Goal: Task Accomplishment & Management: Complete application form

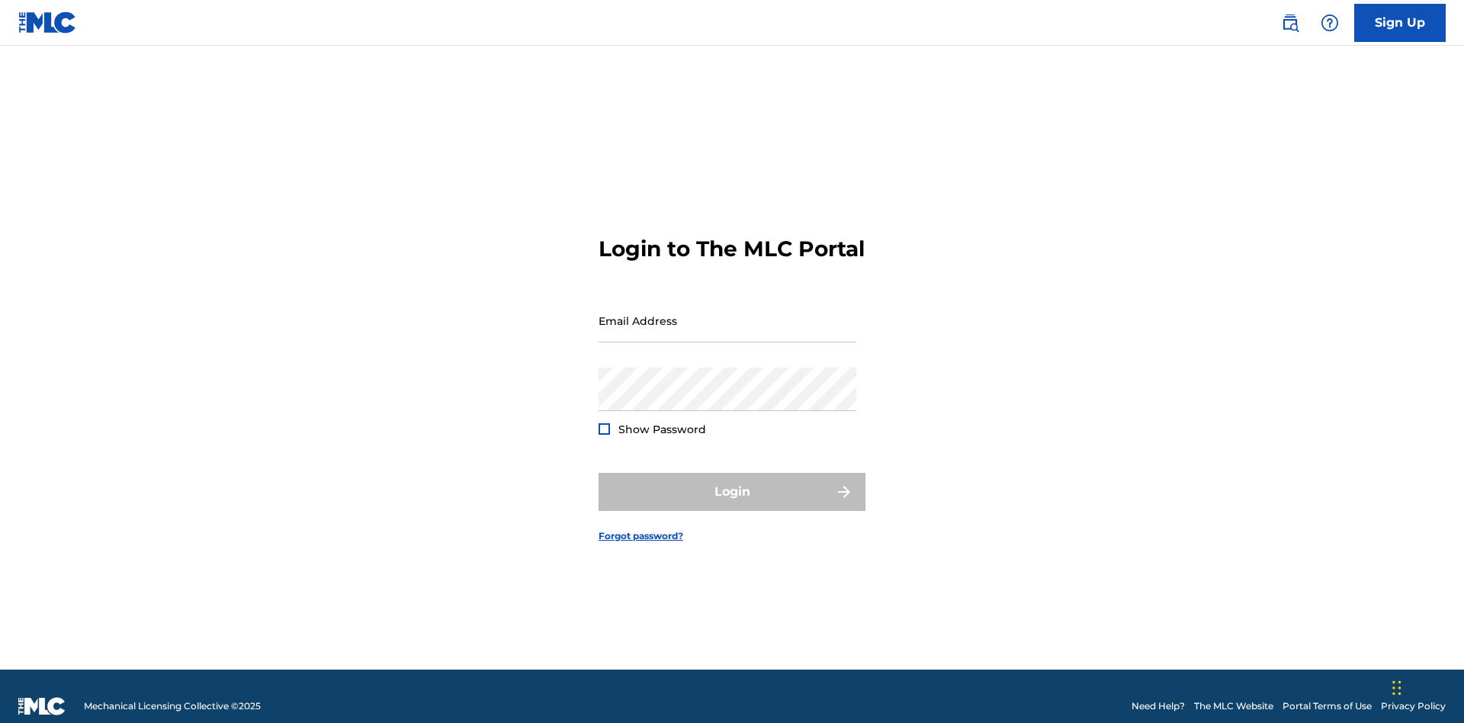
scroll to position [20, 0]
click at [1400, 22] on link "Sign Up" at bounding box center [1399, 23] width 91 height 38
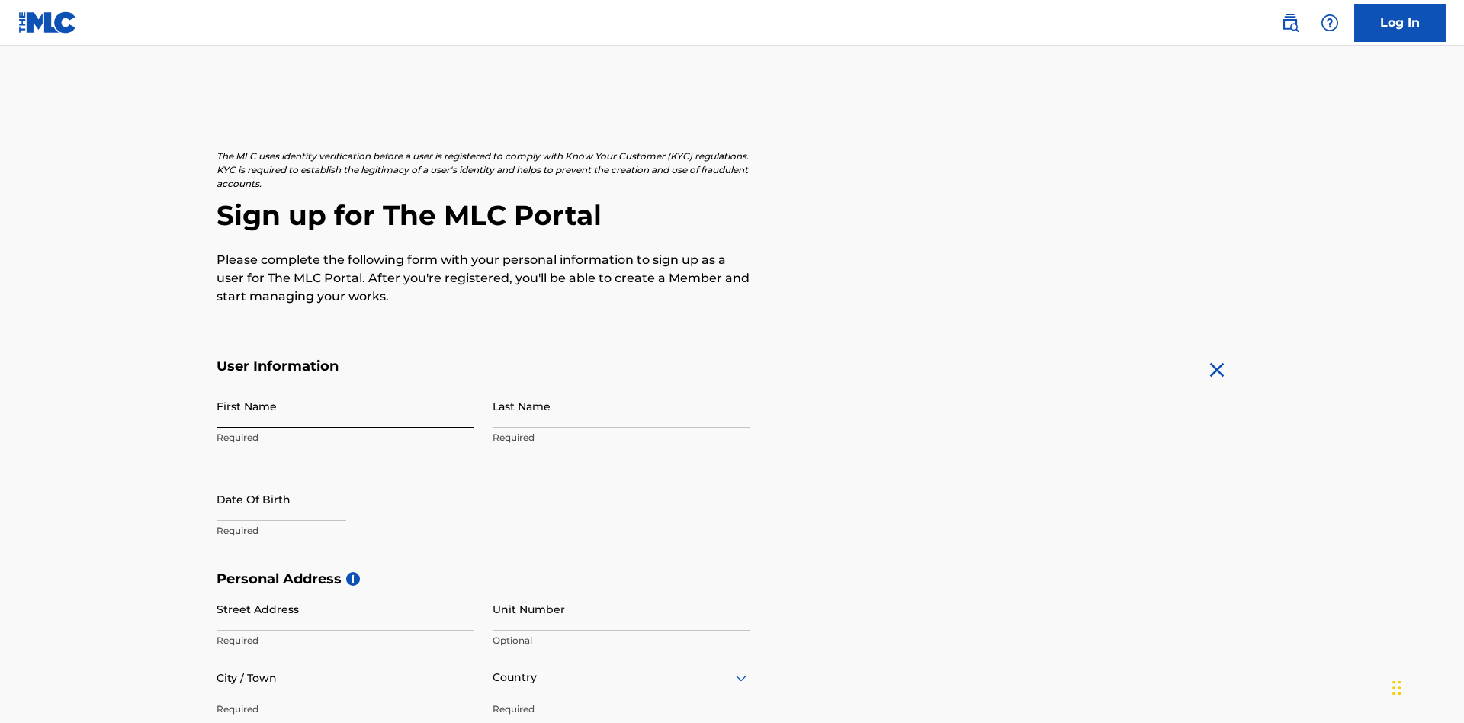
click at [345, 384] on input "First Name" at bounding box center [346, 405] width 258 height 43
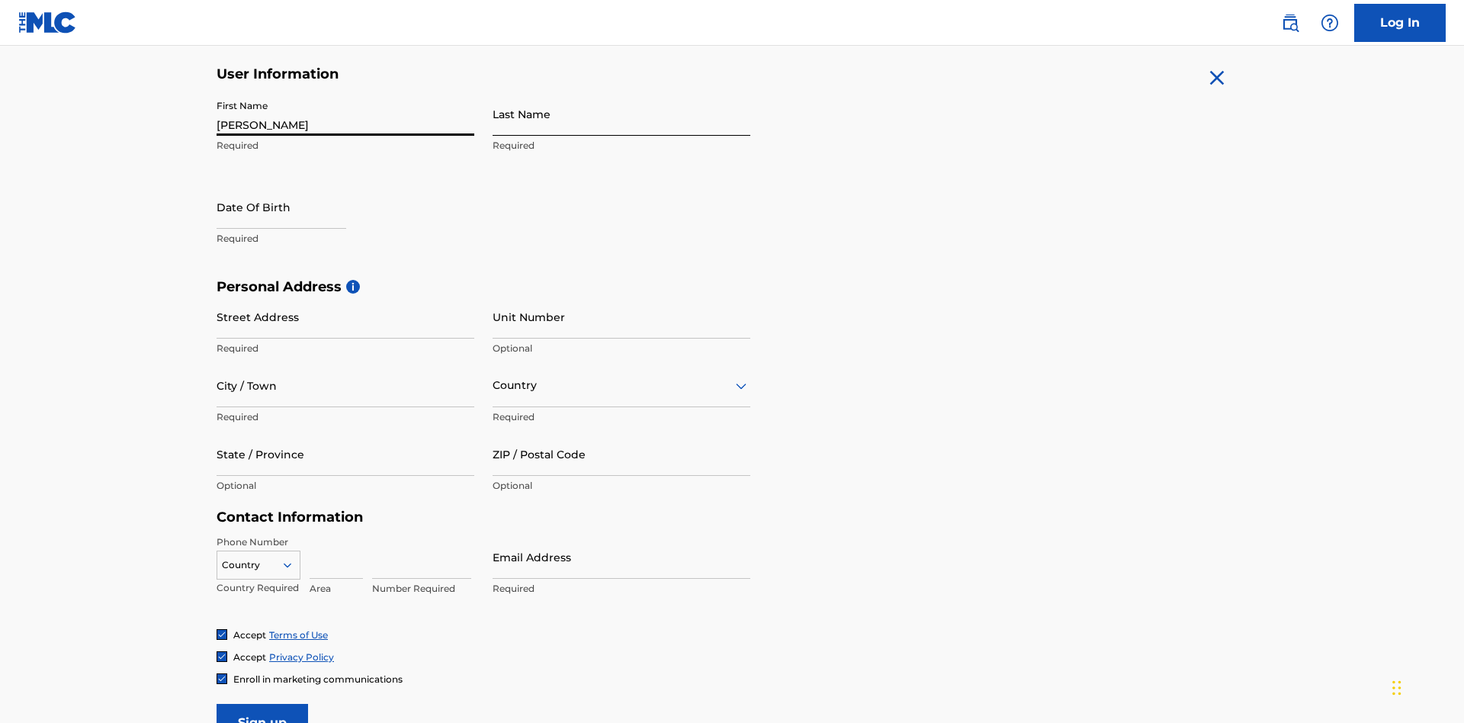
type input "[PERSON_NAME]"
click at [621, 114] on input "Last Name" at bounding box center [621, 113] width 258 height 43
type input "Ribble"
click at [294, 185] on input "text" at bounding box center [282, 206] width 130 height 43
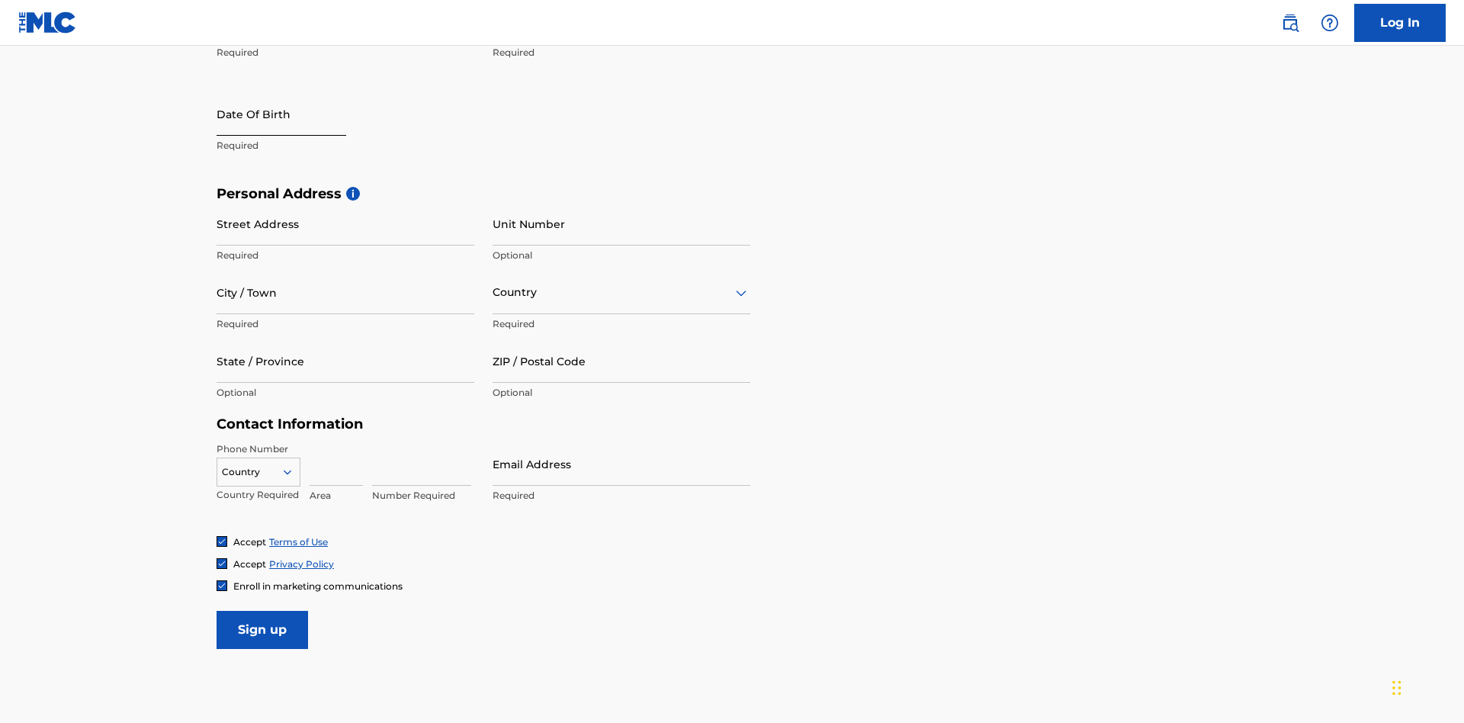
select select "8"
select select "2025"
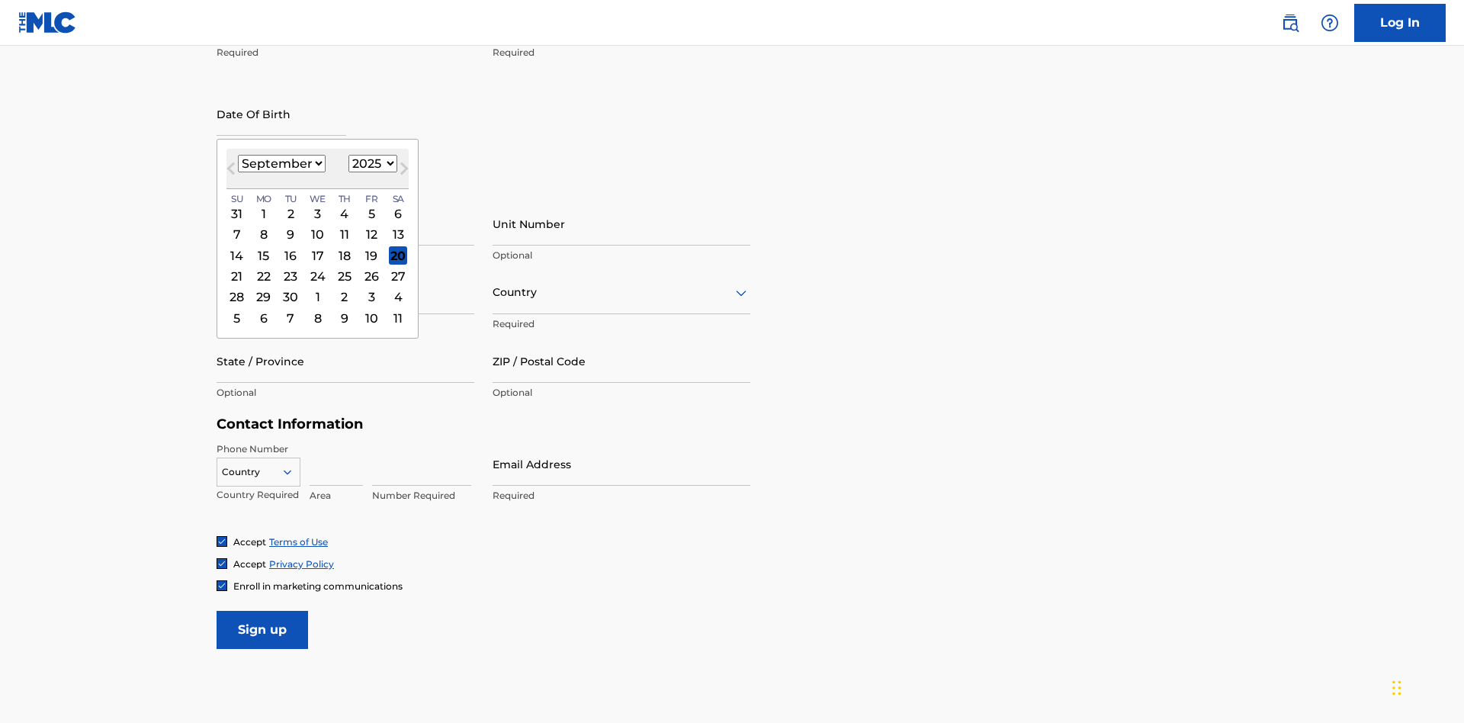
click at [281, 163] on select "January February March April May June July August September October November De…" at bounding box center [282, 164] width 88 height 18
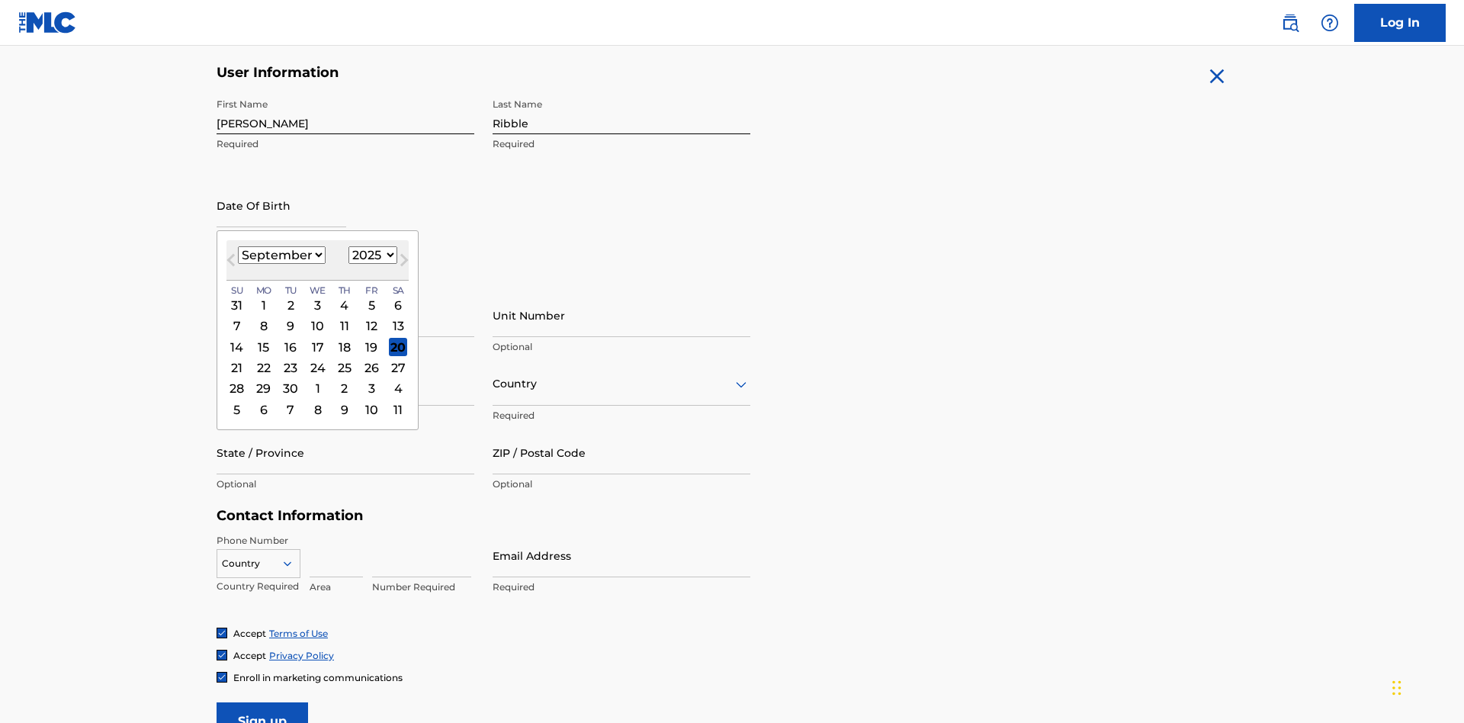
select select "0"
click at [371, 255] on select "1900 1901 1902 1903 1904 1905 1906 1907 1908 1909 1910 1911 1912 1913 1914 1915…" at bounding box center [372, 255] width 49 height 18
select select "1985"
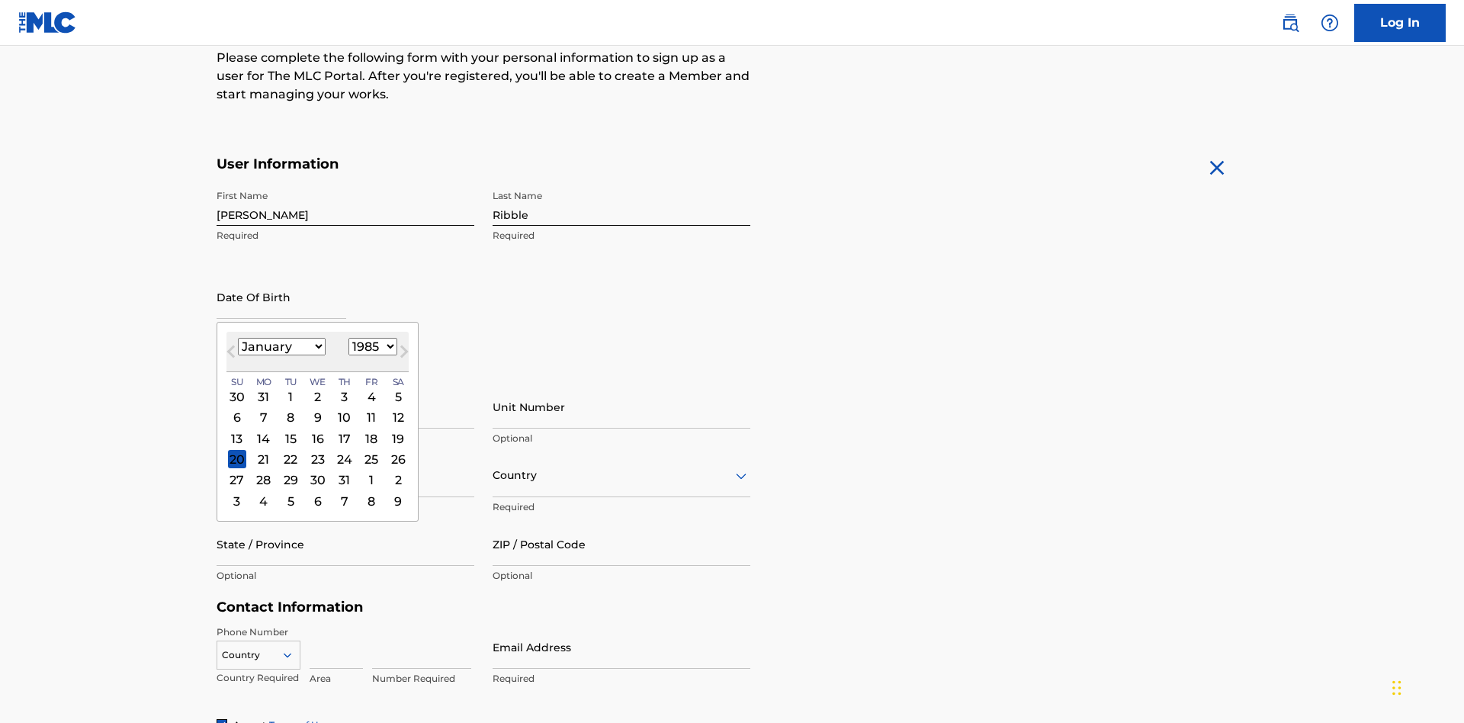
click at [371, 346] on select "1900 1901 1902 1903 1904 1905 1906 1907 1908 1909 1910 1911 1912 1913 1914 1915…" at bounding box center [372, 347] width 49 height 18
click at [290, 409] on div "8" at bounding box center [290, 418] width 18 height 18
type input "January 8 1985"
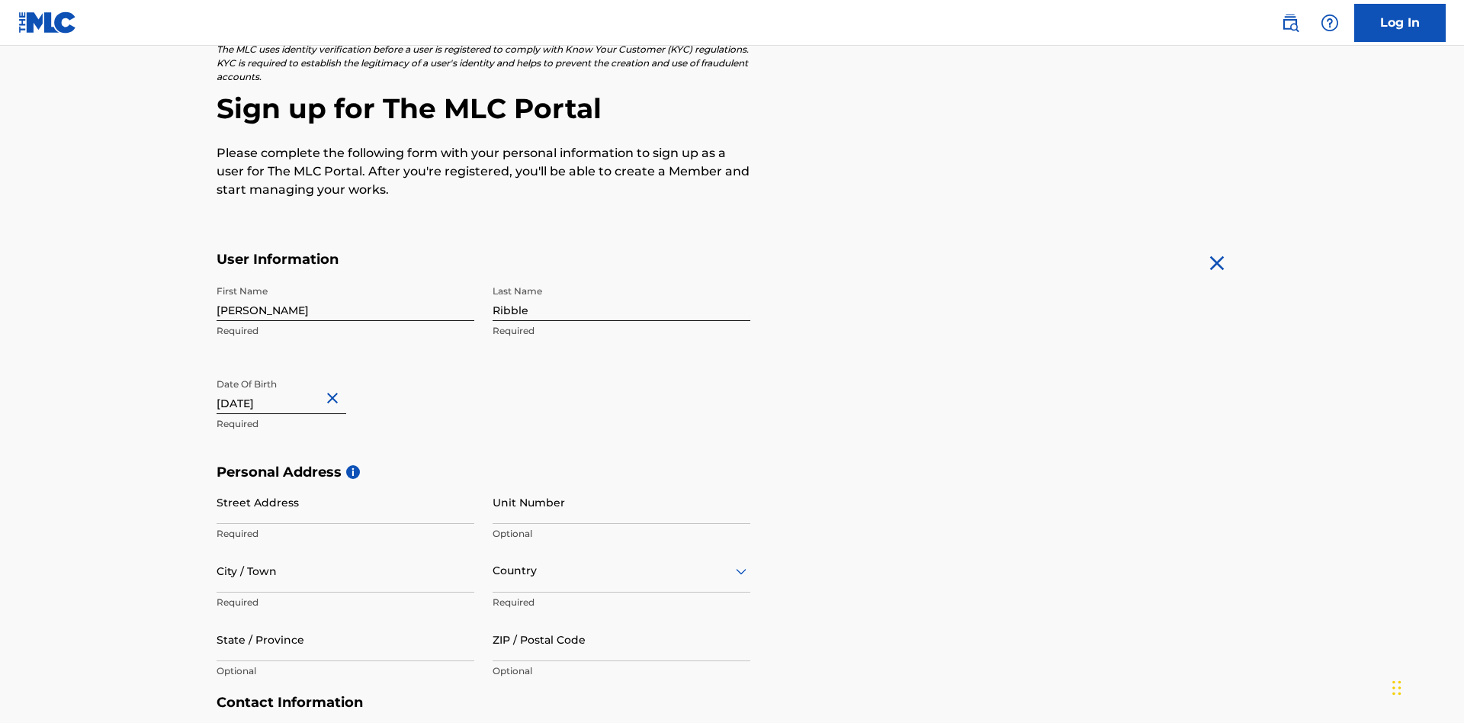
scroll to position [470, 0]
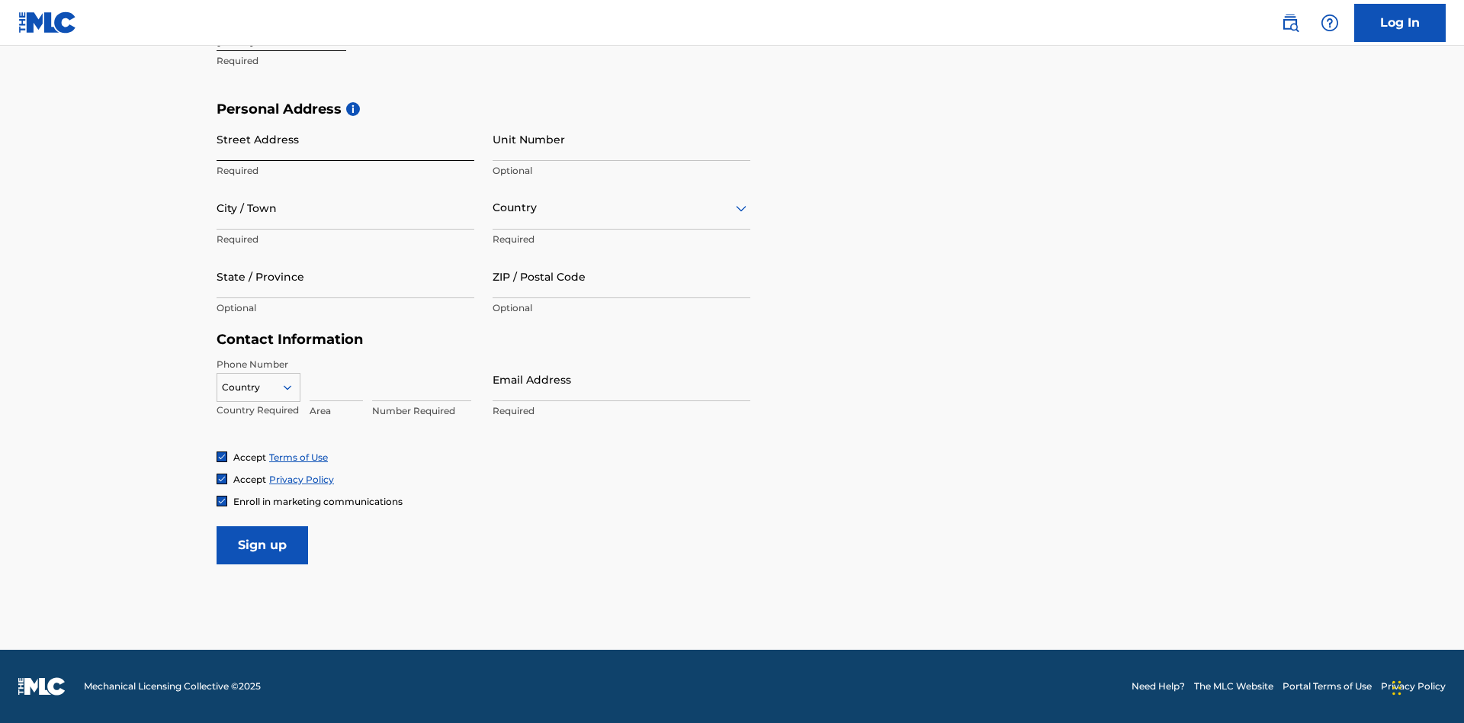
click at [345, 139] on input "Street Address" at bounding box center [346, 138] width 258 height 43
type input "9909 Elks Run Rd"
click at [345, 207] on input "City / Town" at bounding box center [346, 207] width 258 height 43
type input "Roseville"
click at [493, 207] on input "text" at bounding box center [493, 208] width 3 height 16
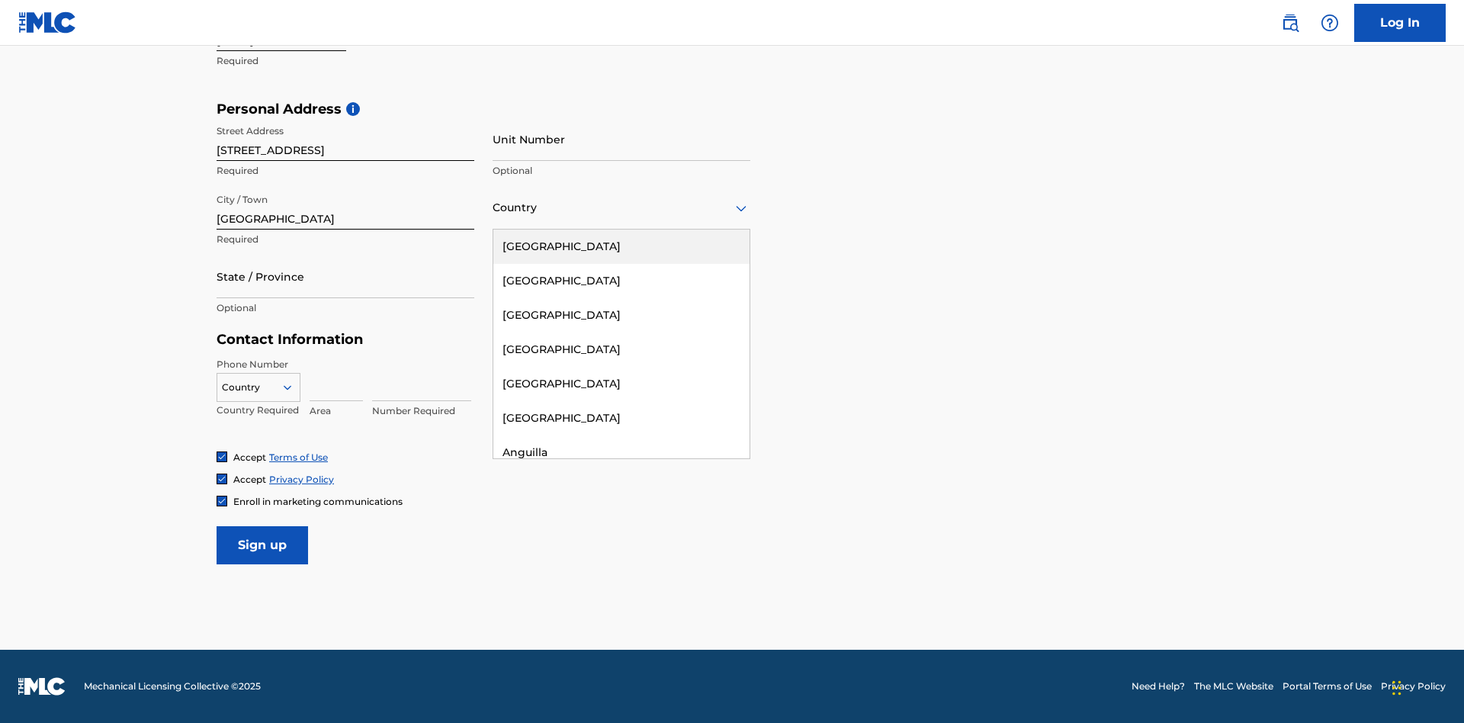
click at [621, 246] on div "United States" at bounding box center [621, 246] width 256 height 34
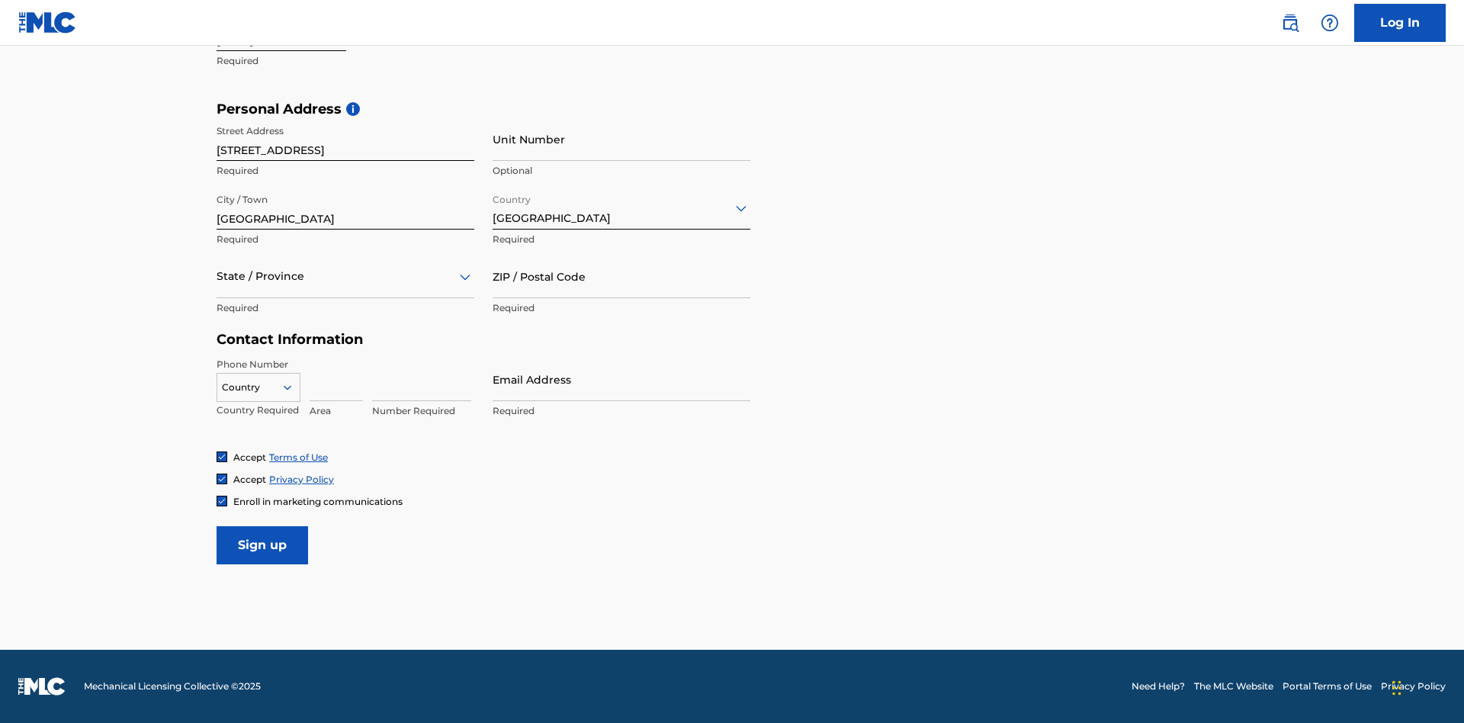
click at [345, 276] on div at bounding box center [346, 276] width 258 height 19
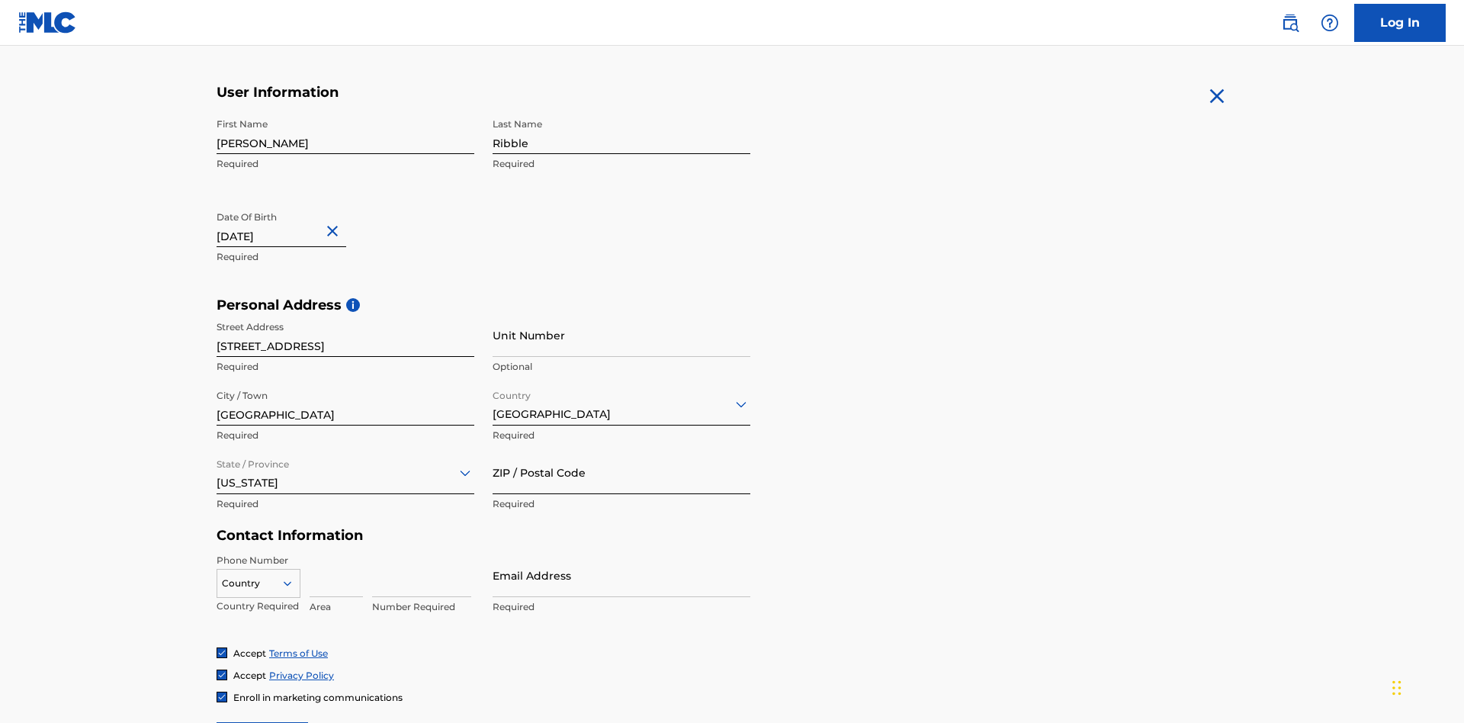
click at [621, 451] on input "ZIP / Postal Code" at bounding box center [621, 472] width 258 height 43
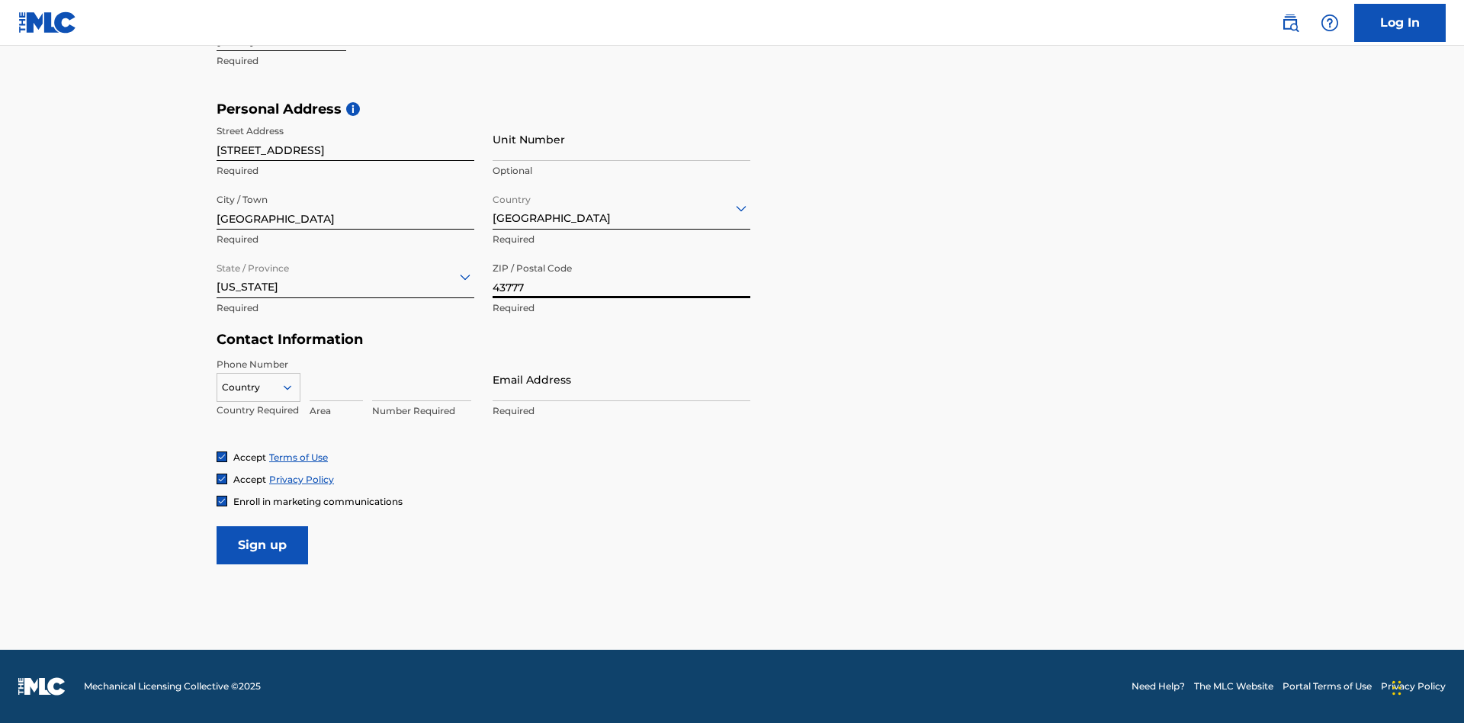
type input "43777"
click at [294, 387] on icon at bounding box center [288, 387] width 14 height 14
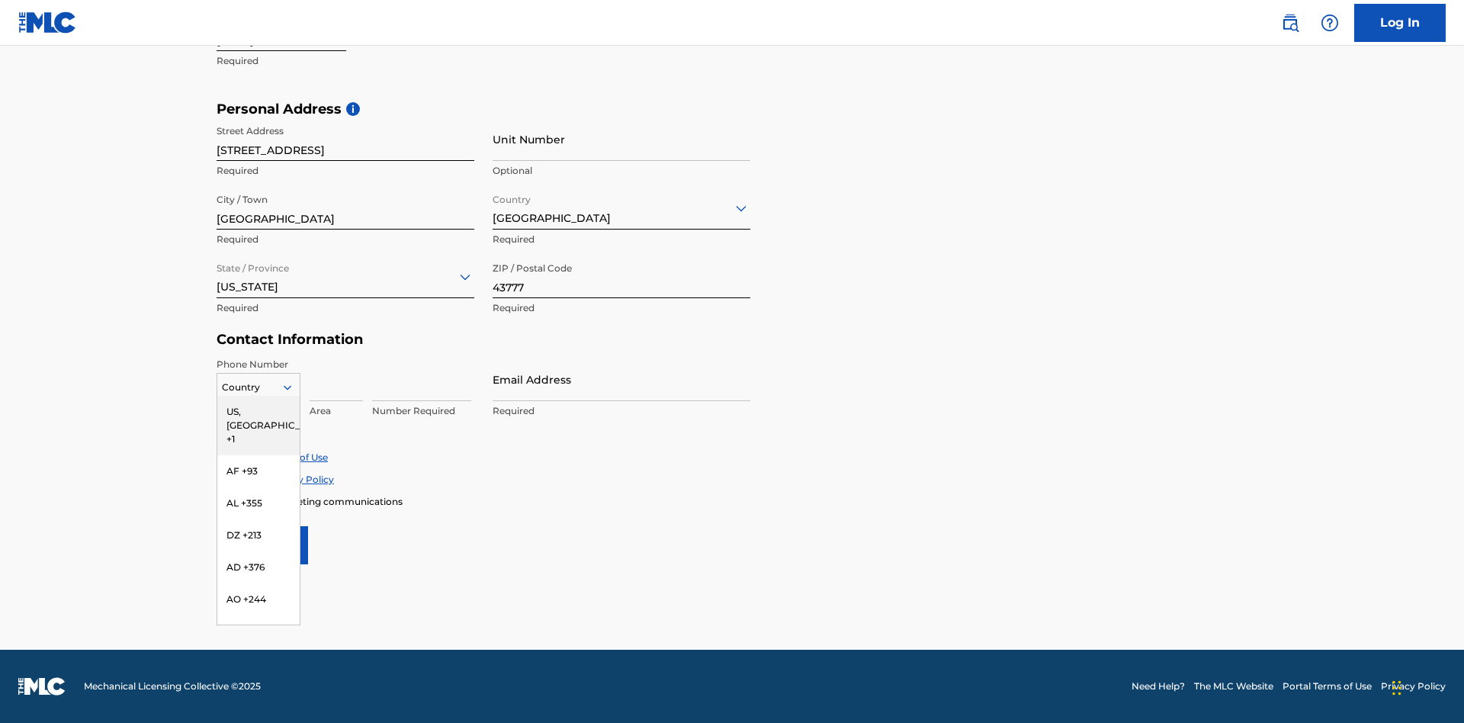
click at [258, 411] on div "US, CA +1" at bounding box center [258, 425] width 82 height 59
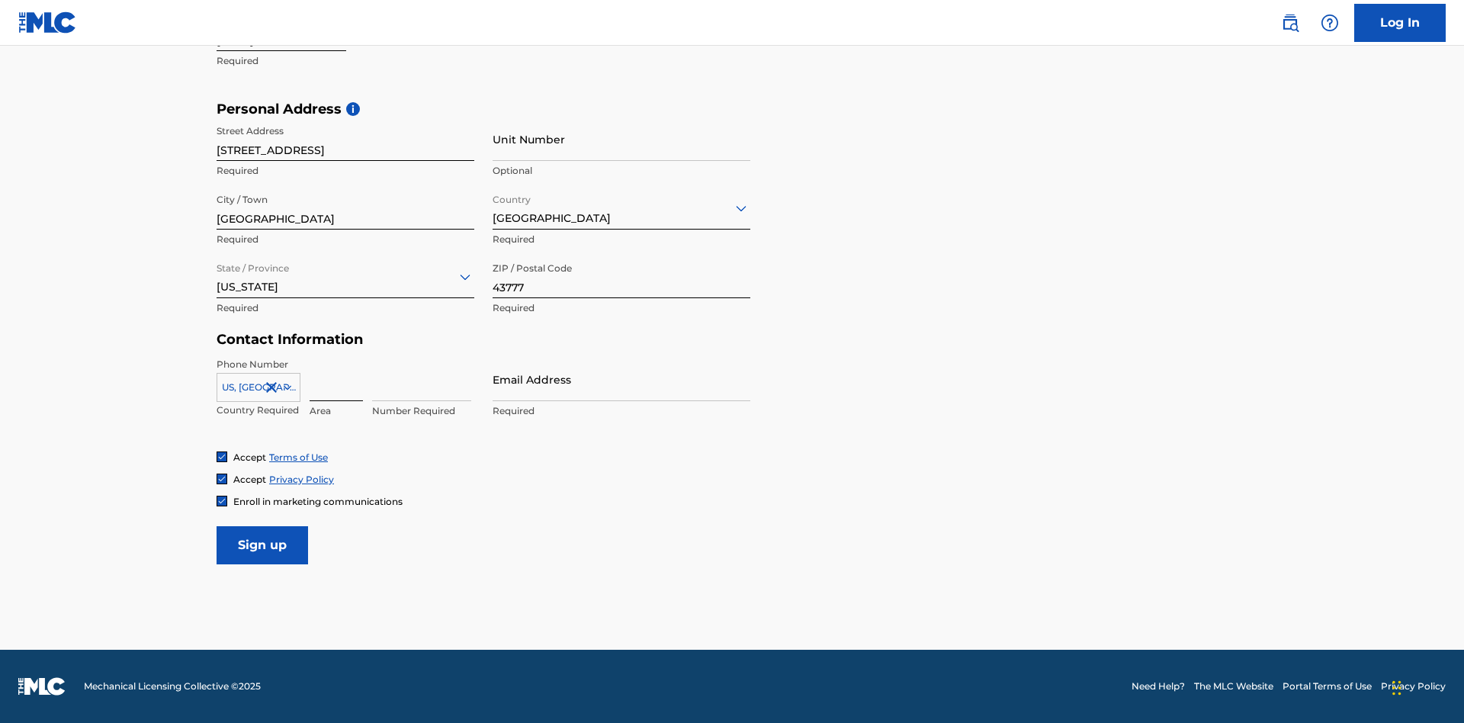
click at [336, 379] on input at bounding box center [336, 379] width 53 height 43
type input "740"
click at [422, 379] on input at bounding box center [421, 379] width 99 height 43
type input "8086351"
click at [621, 379] on input "Email Address" at bounding box center [621, 379] width 258 height 43
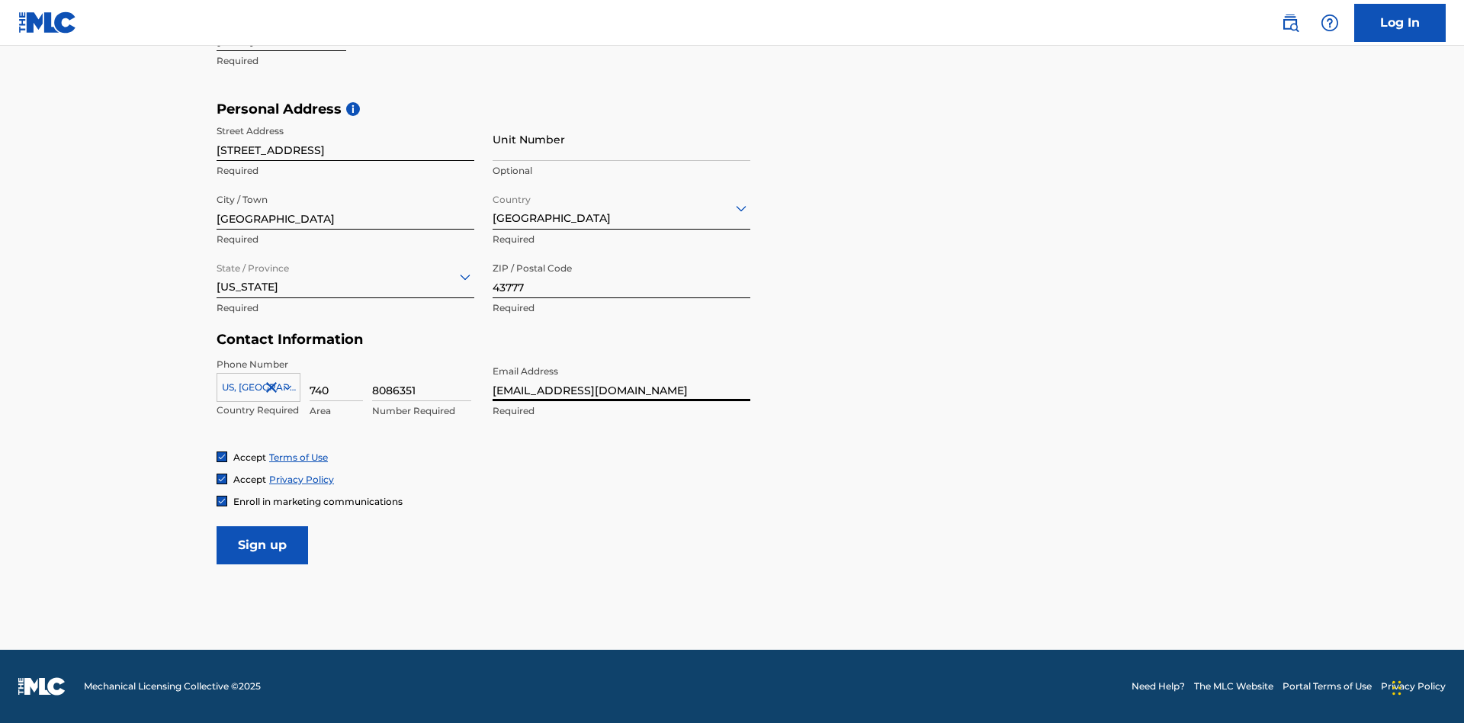
scroll to position [0, 38]
type input "[EMAIL_ADDRESS][DOMAIN_NAME]"
click at [262, 544] on input "Sign up" at bounding box center [262, 545] width 91 height 38
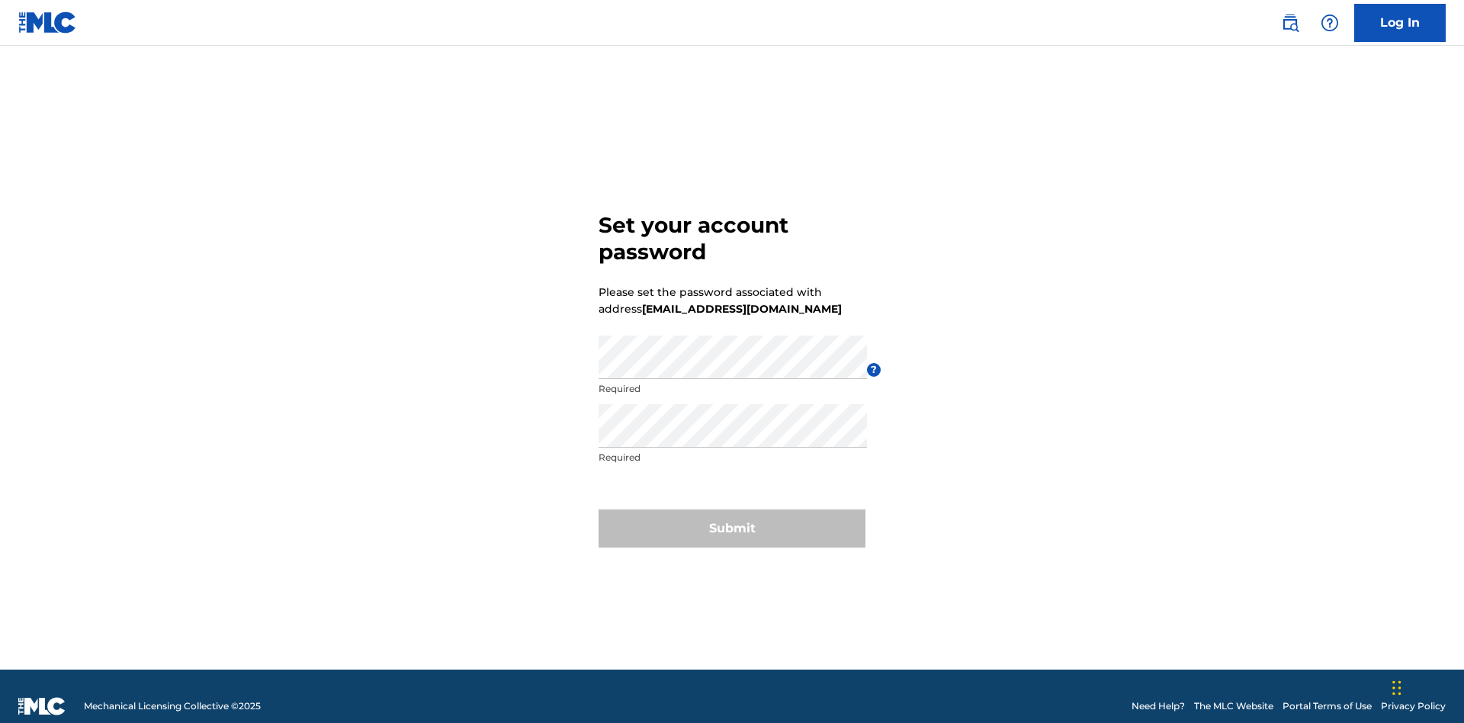
scroll to position [20, 0]
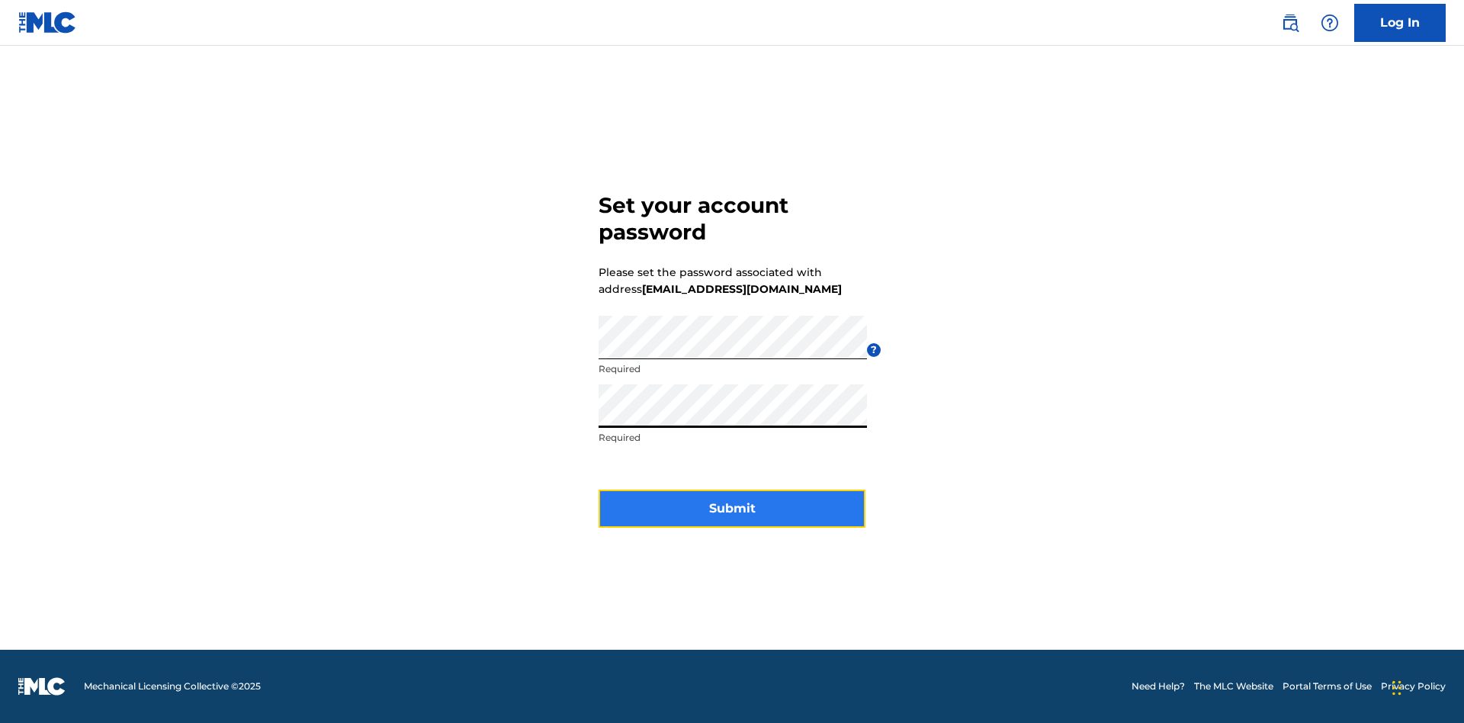
click at [732, 518] on button "Submit" at bounding box center [731, 508] width 267 height 38
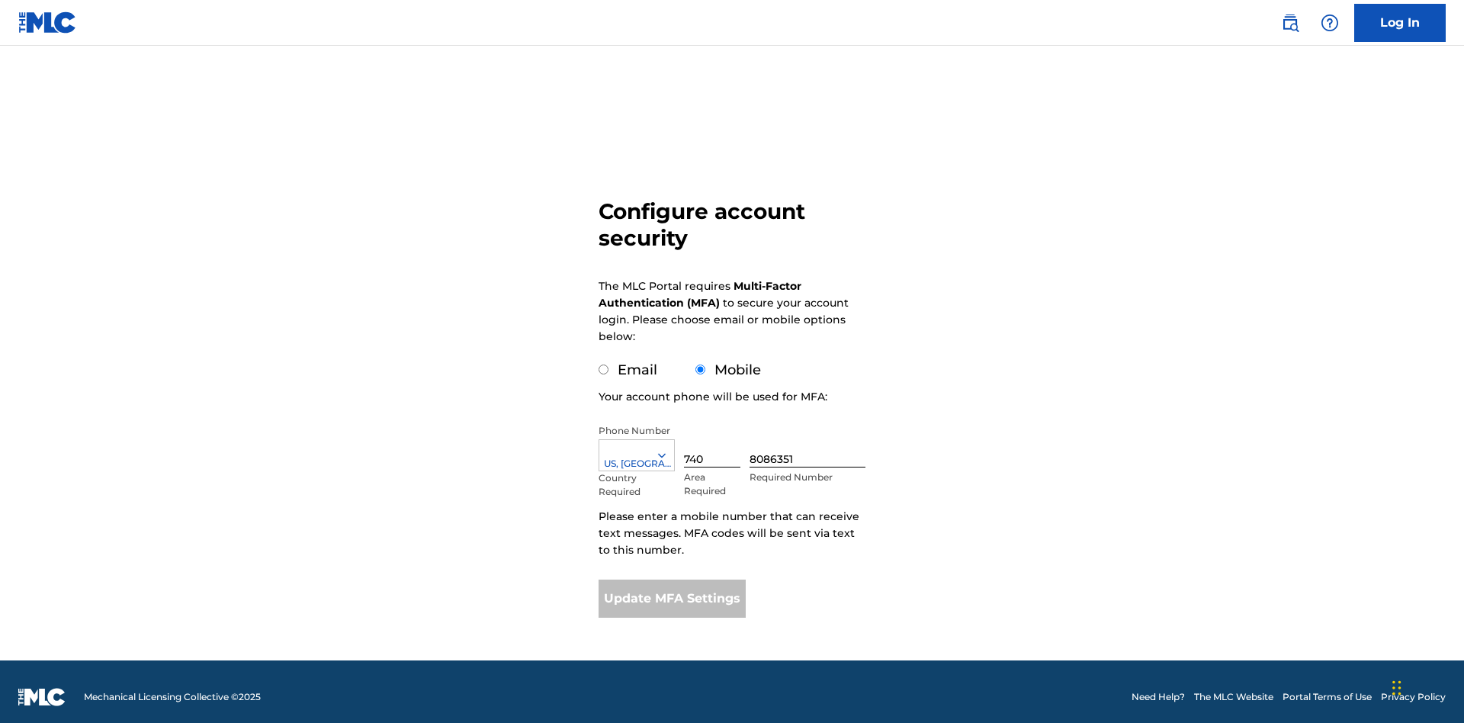
scroll to position [15, 0]
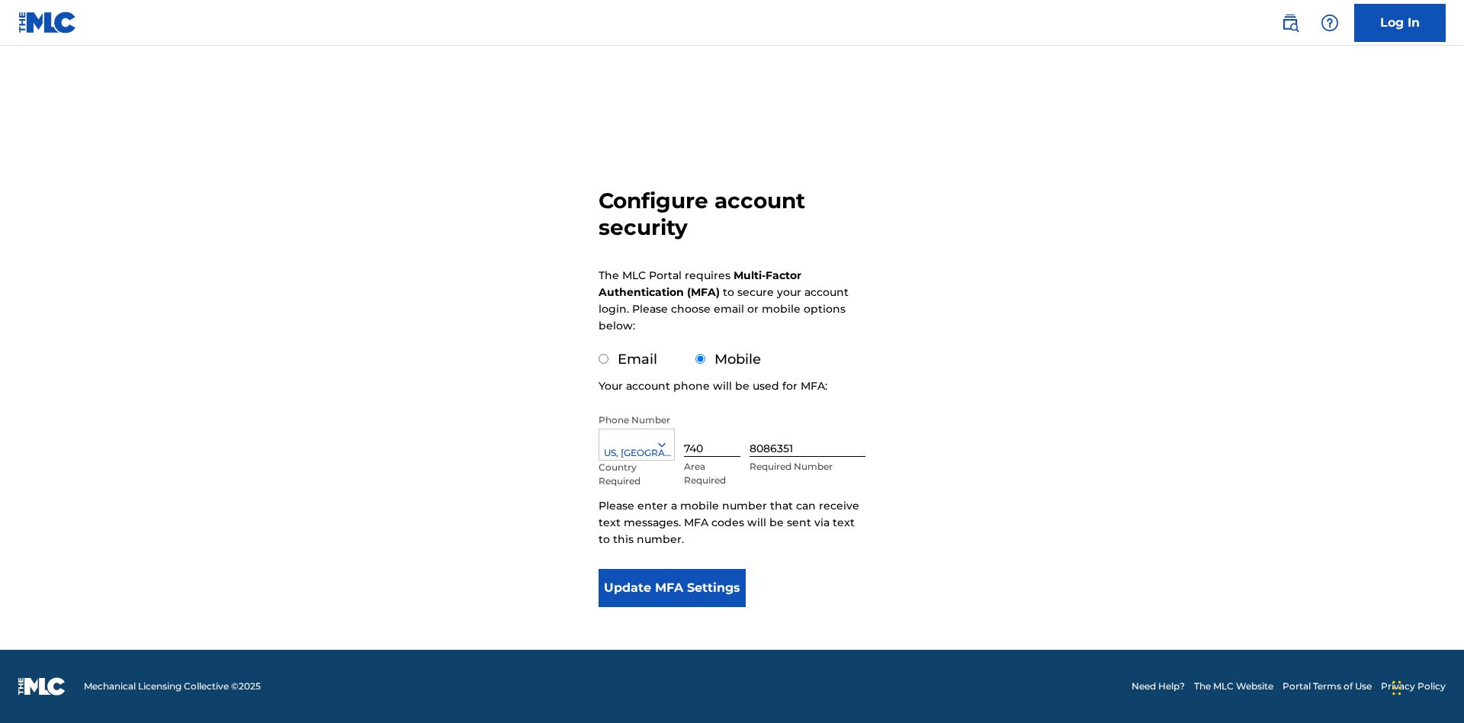
click at [604, 359] on input "Email" at bounding box center [603, 359] width 10 height 10
radio input "true"
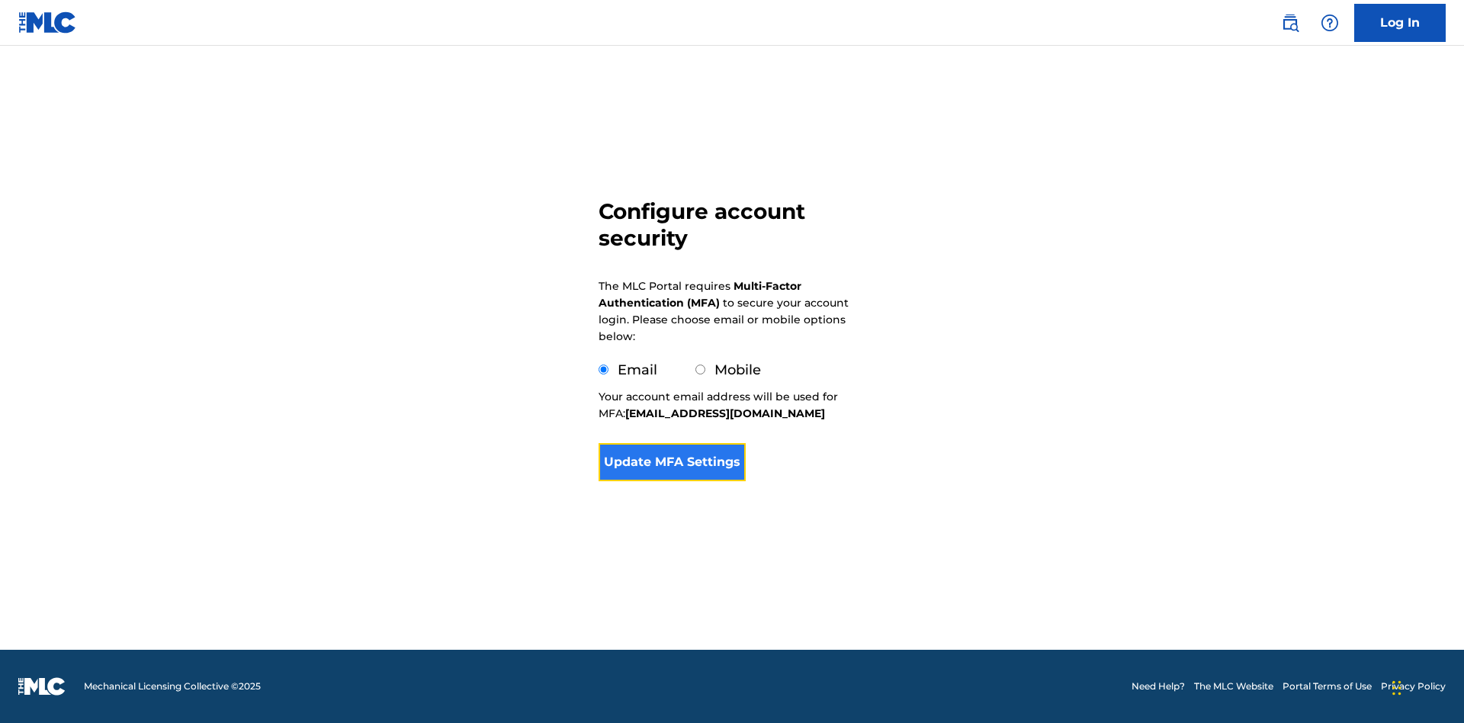
click at [672, 481] on button "Update MFA Settings" at bounding box center [671, 462] width 147 height 38
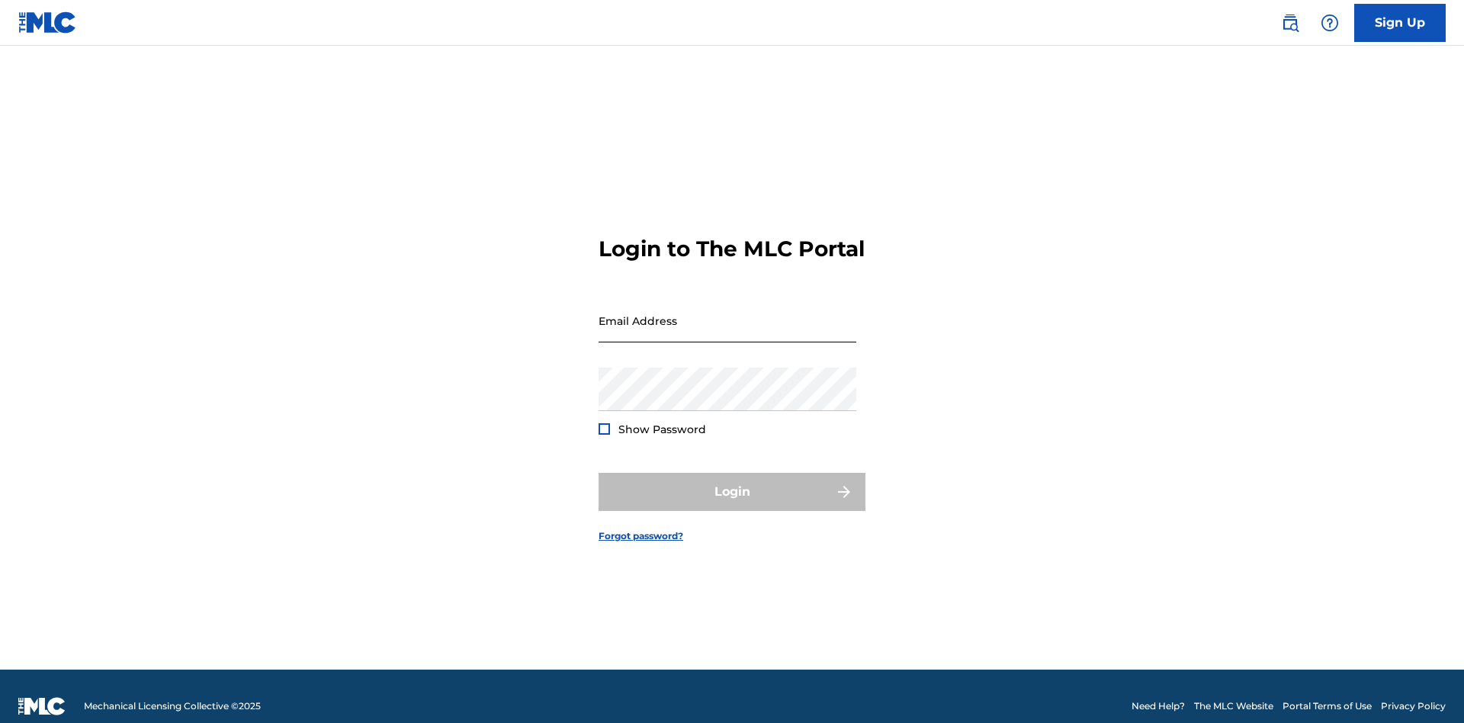
click at [727, 313] on input "Email Address" at bounding box center [727, 320] width 258 height 43
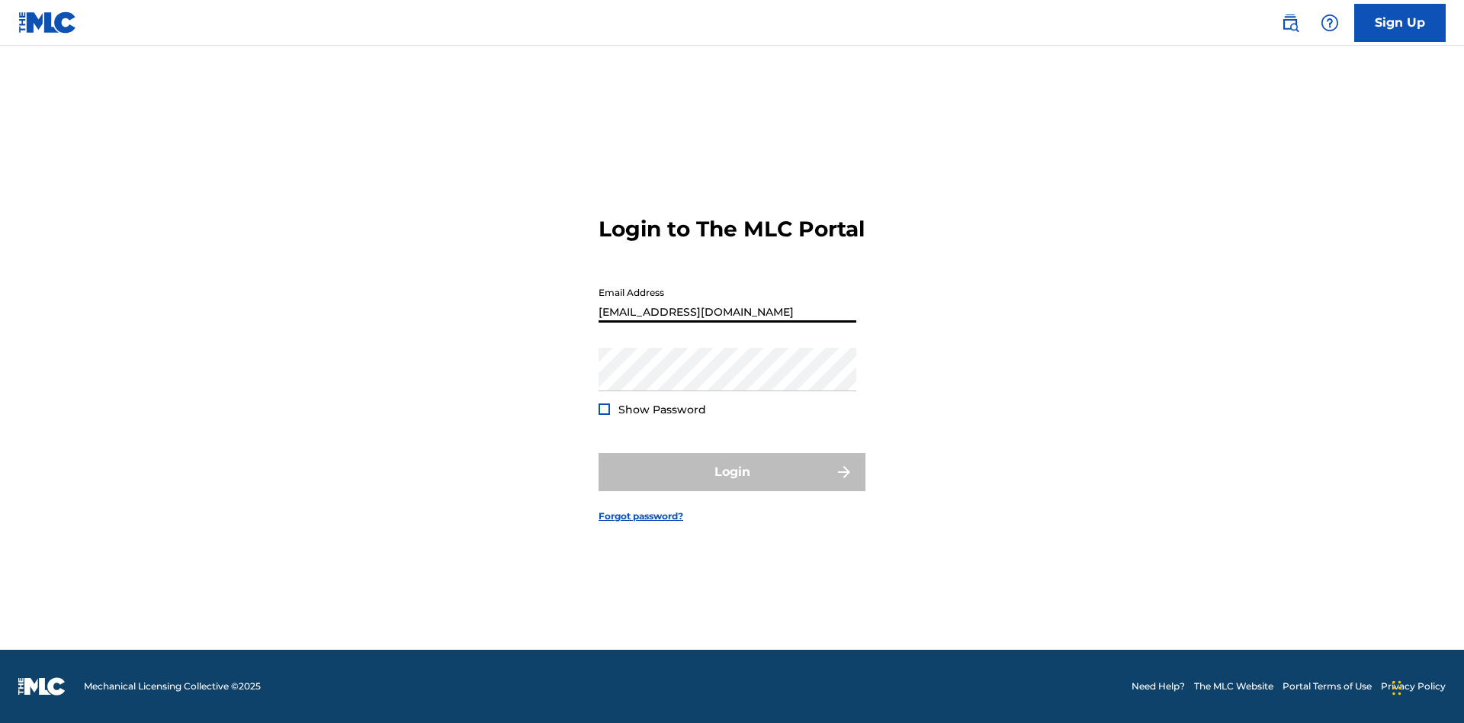
scroll to position [0, 38]
type input "[EMAIL_ADDRESS][DOMAIN_NAME]"
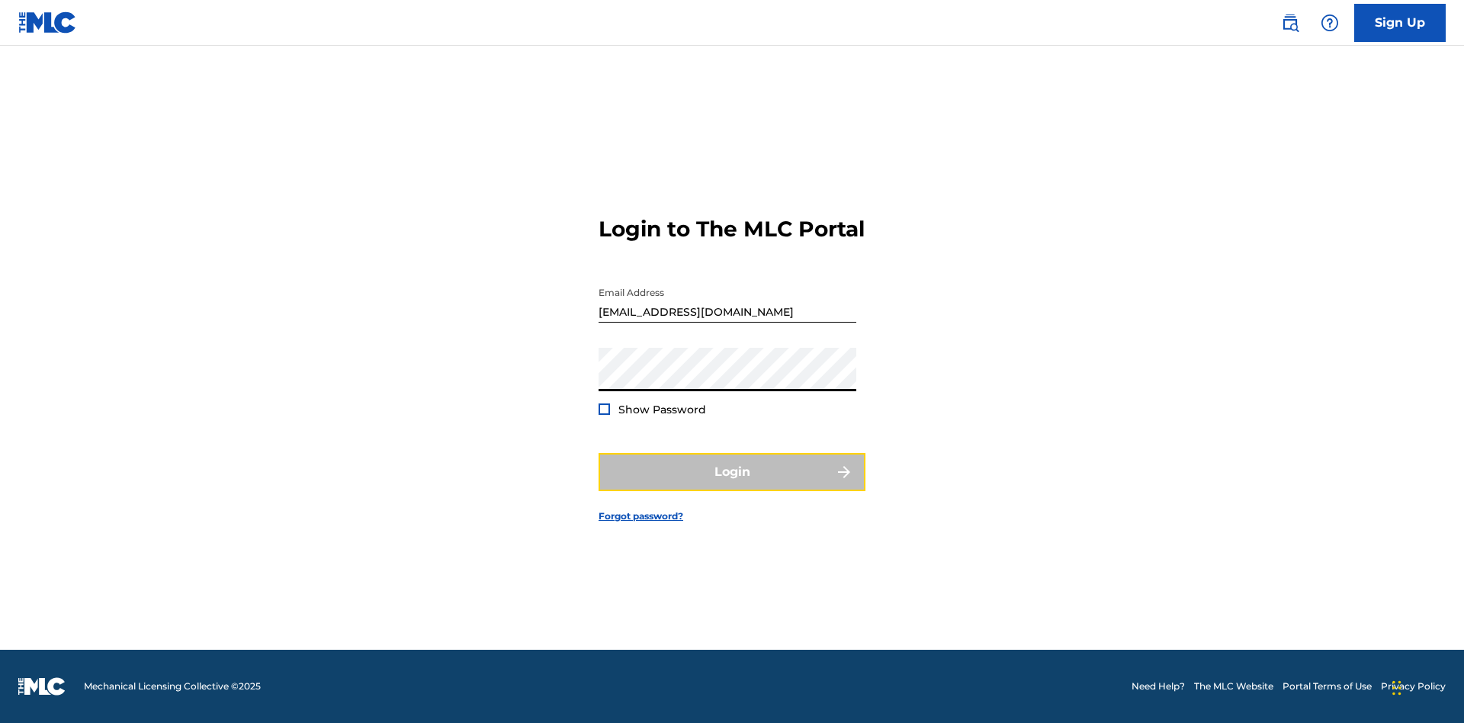
click at [732, 485] on button "Login" at bounding box center [731, 472] width 267 height 38
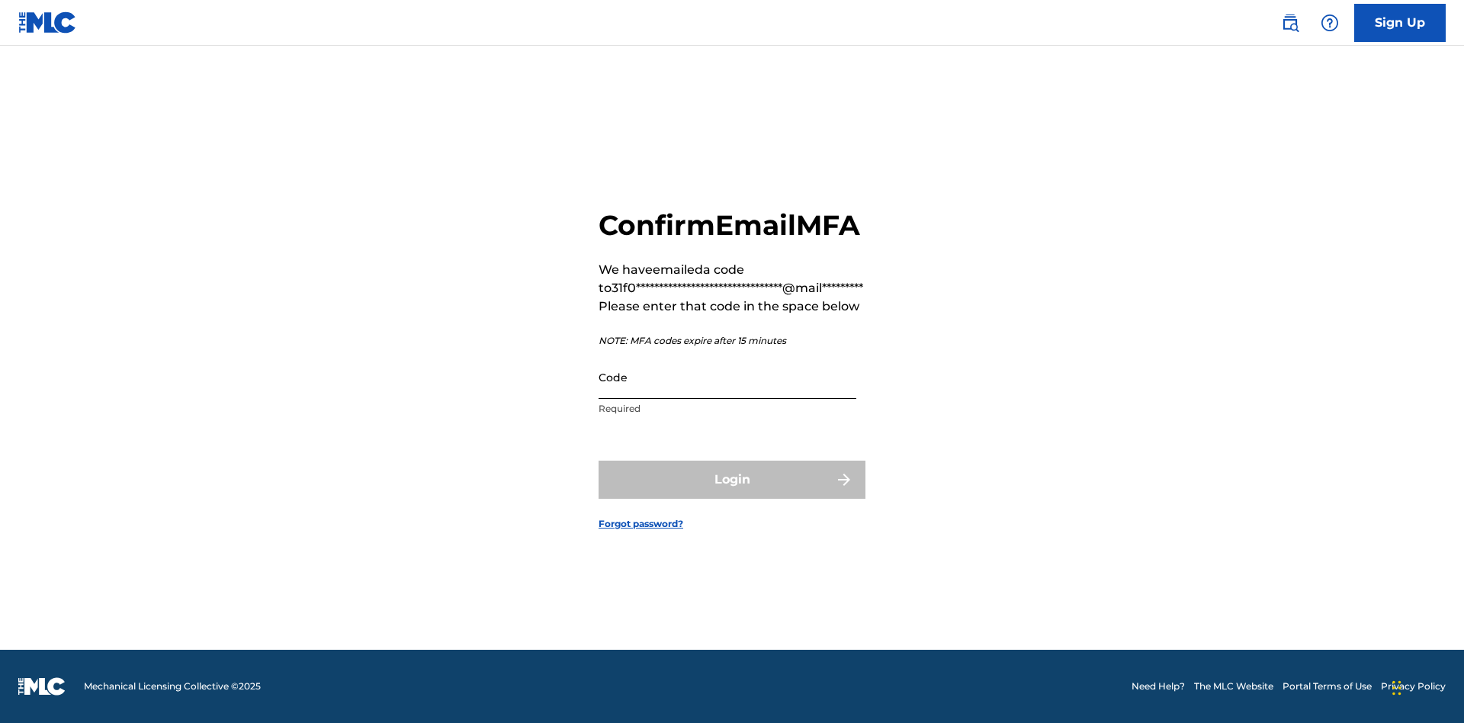
click at [727, 393] on input "Code" at bounding box center [727, 376] width 258 height 43
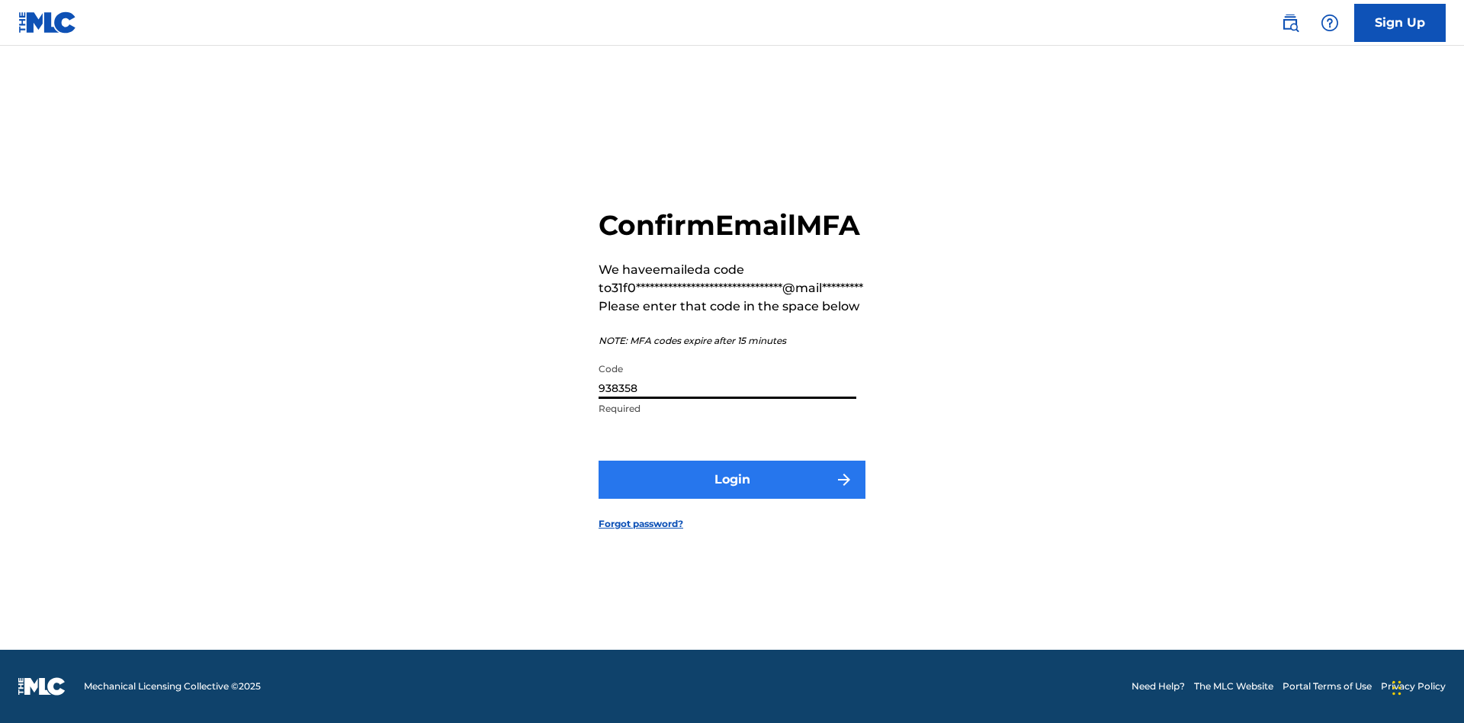
type input "938358"
click at [732, 496] on button "Login" at bounding box center [731, 479] width 267 height 38
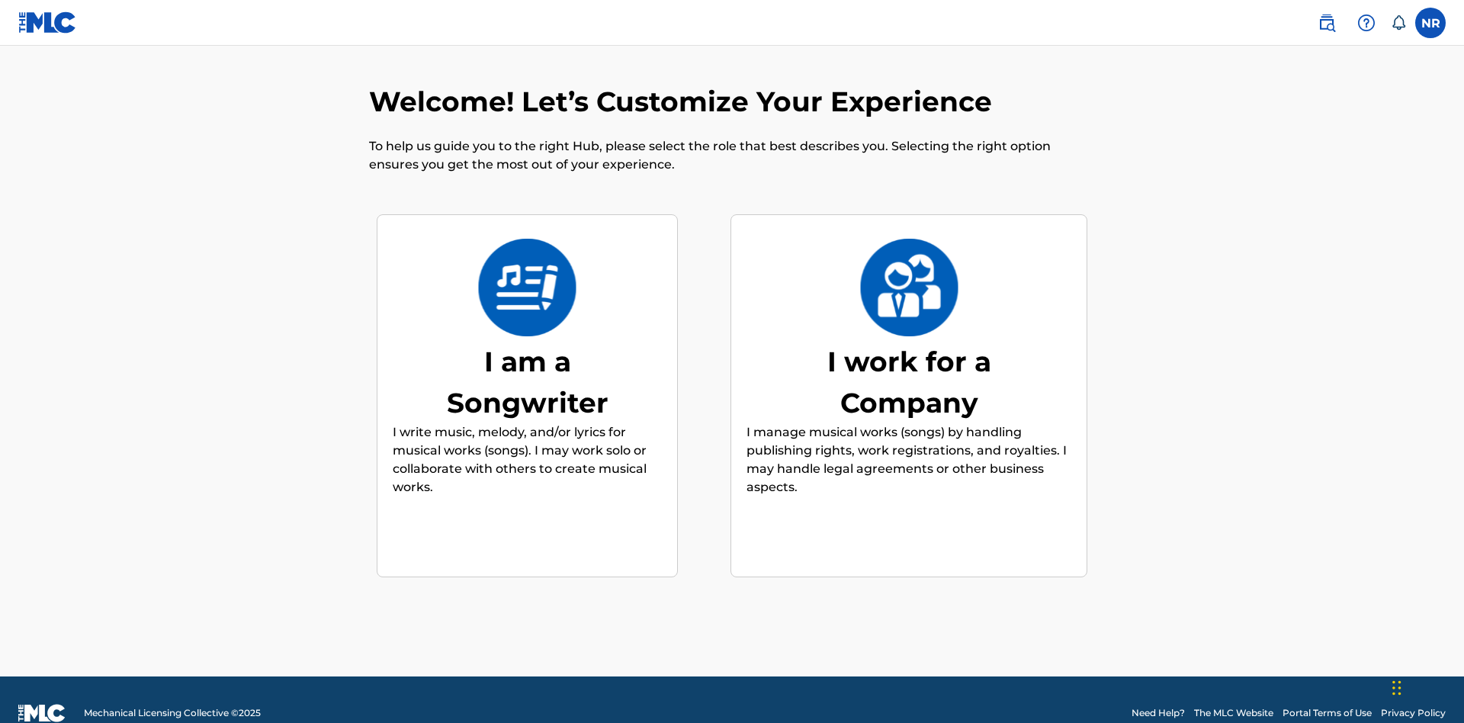
click at [527, 355] on div "I am a Songwriter" at bounding box center [527, 382] width 229 height 82
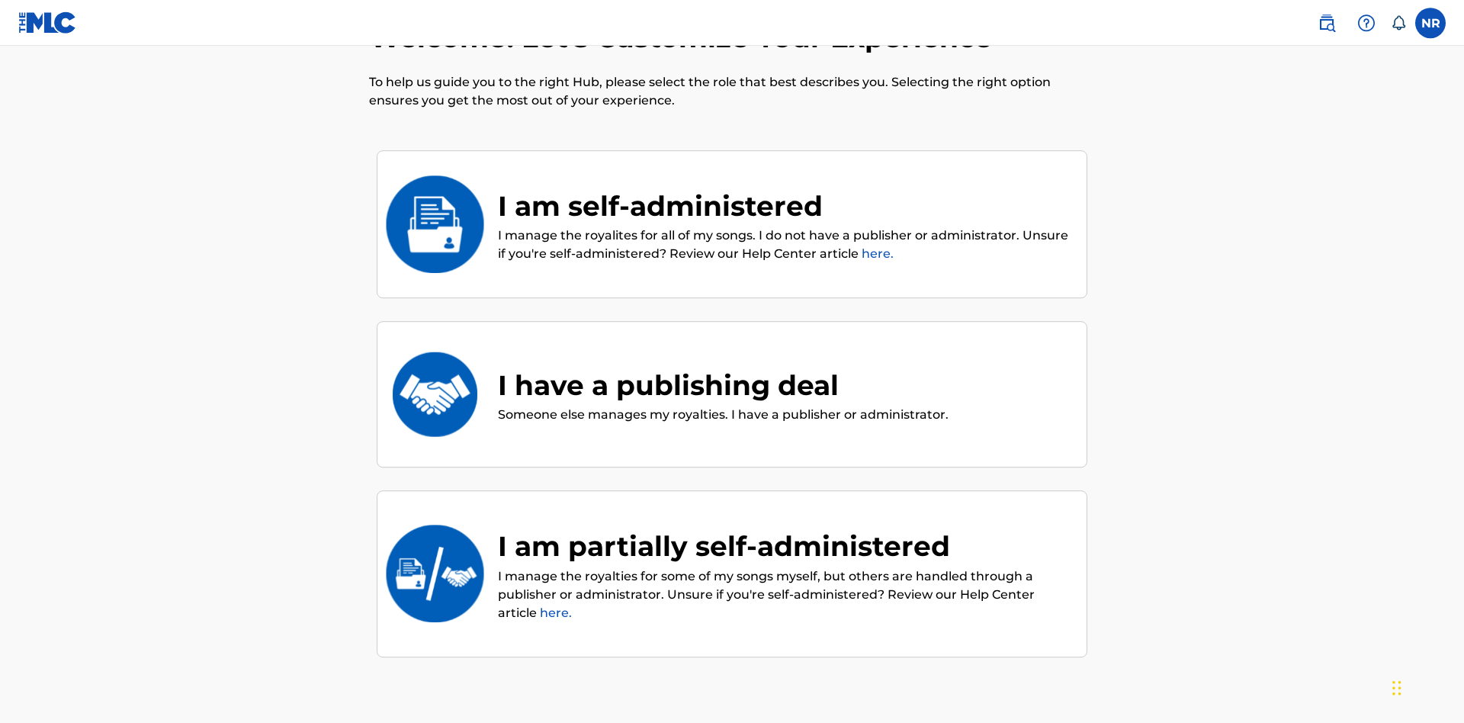
scroll to position [69, 0]
